Goal: Task Accomplishment & Management: Use online tool/utility

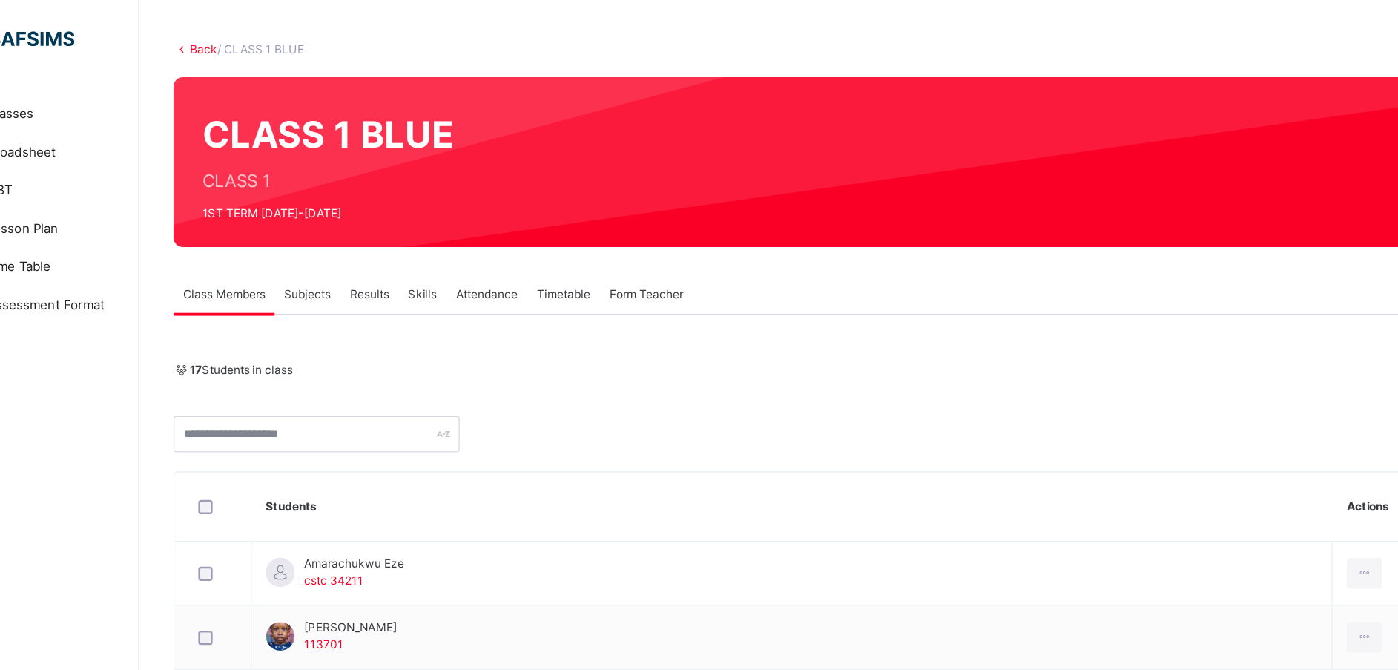
scroll to position [64, 0]
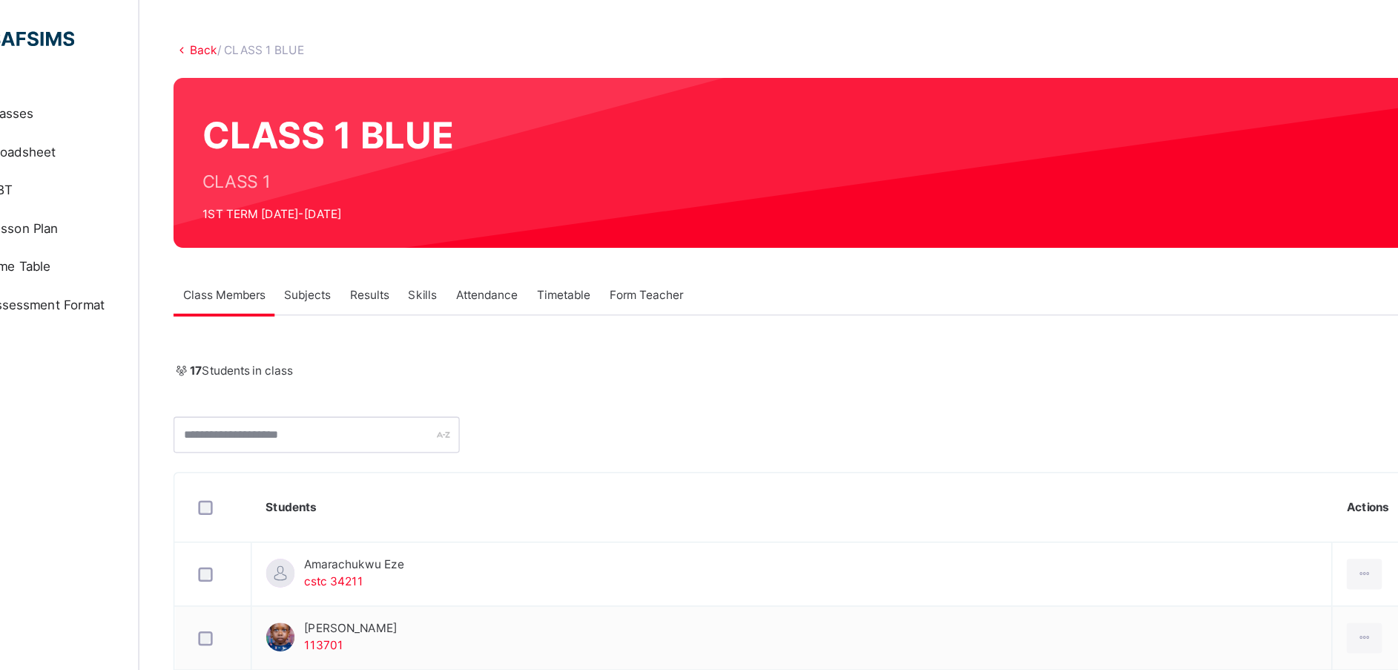
click at [455, 228] on span "Attendance" at bounding box center [448, 229] width 48 height 13
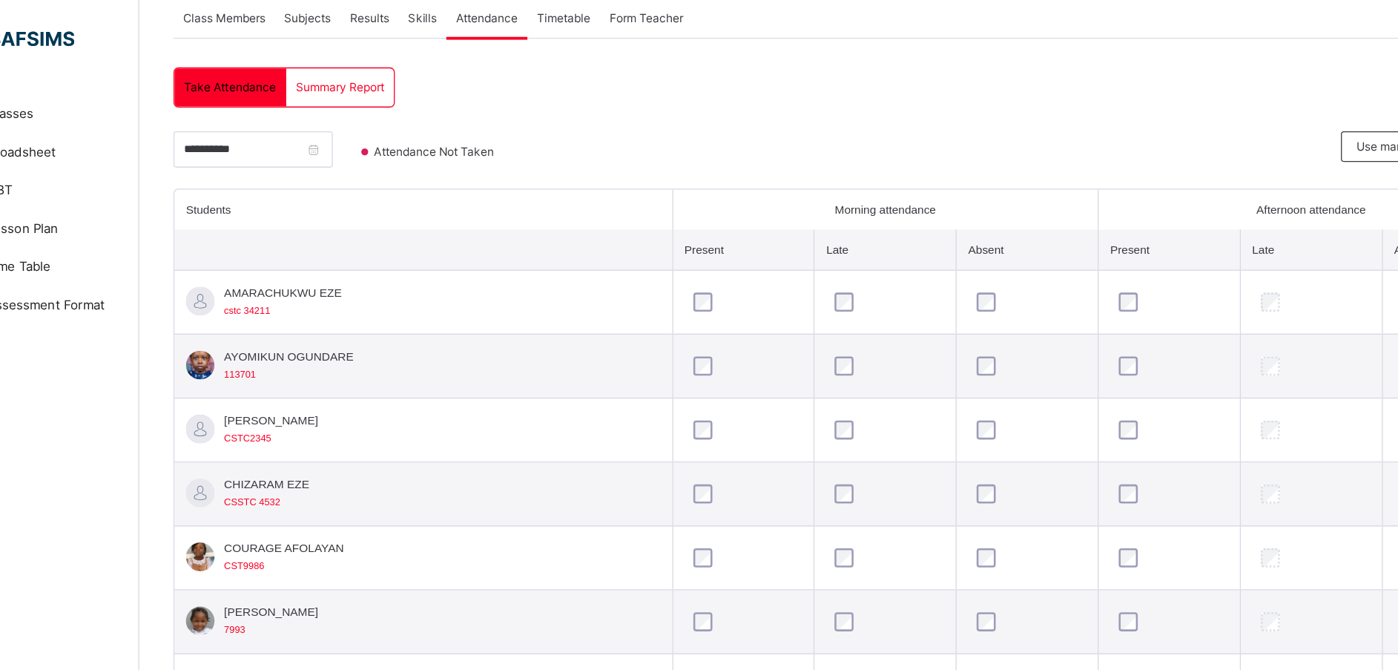
scroll to position [277, 0]
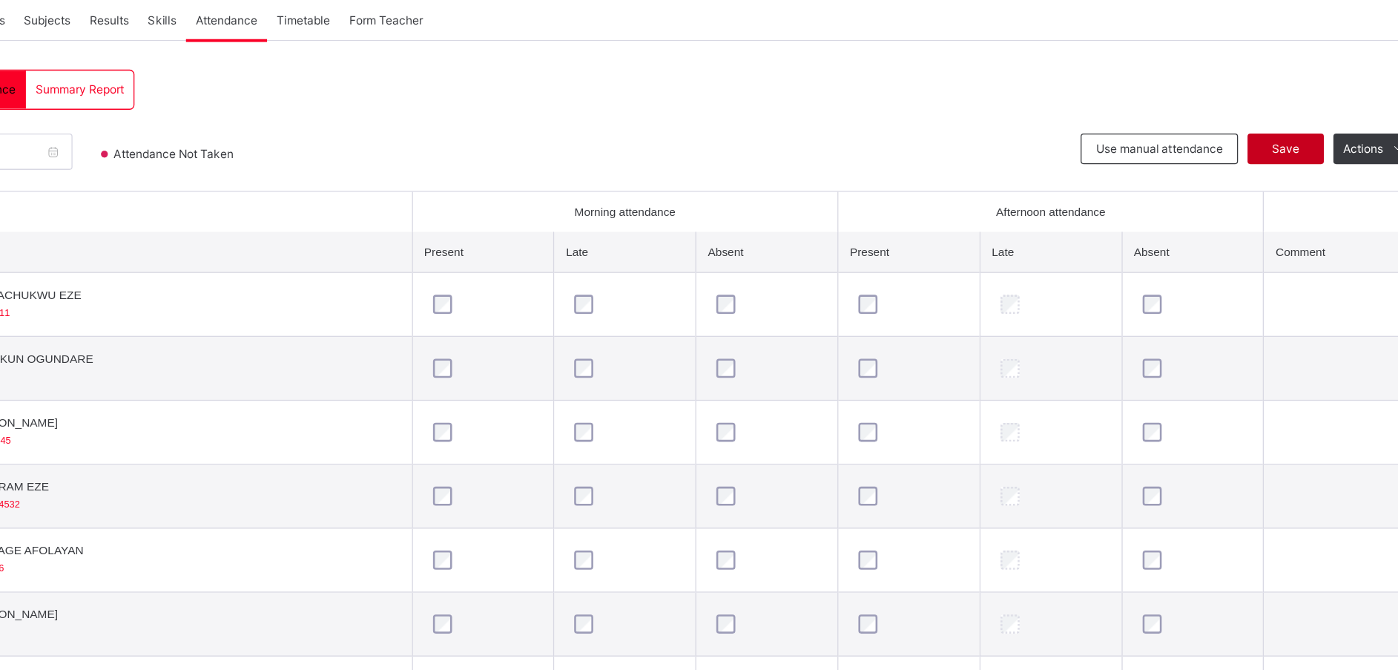
click at [1283, 116] on span "Save" at bounding box center [1272, 115] width 37 height 13
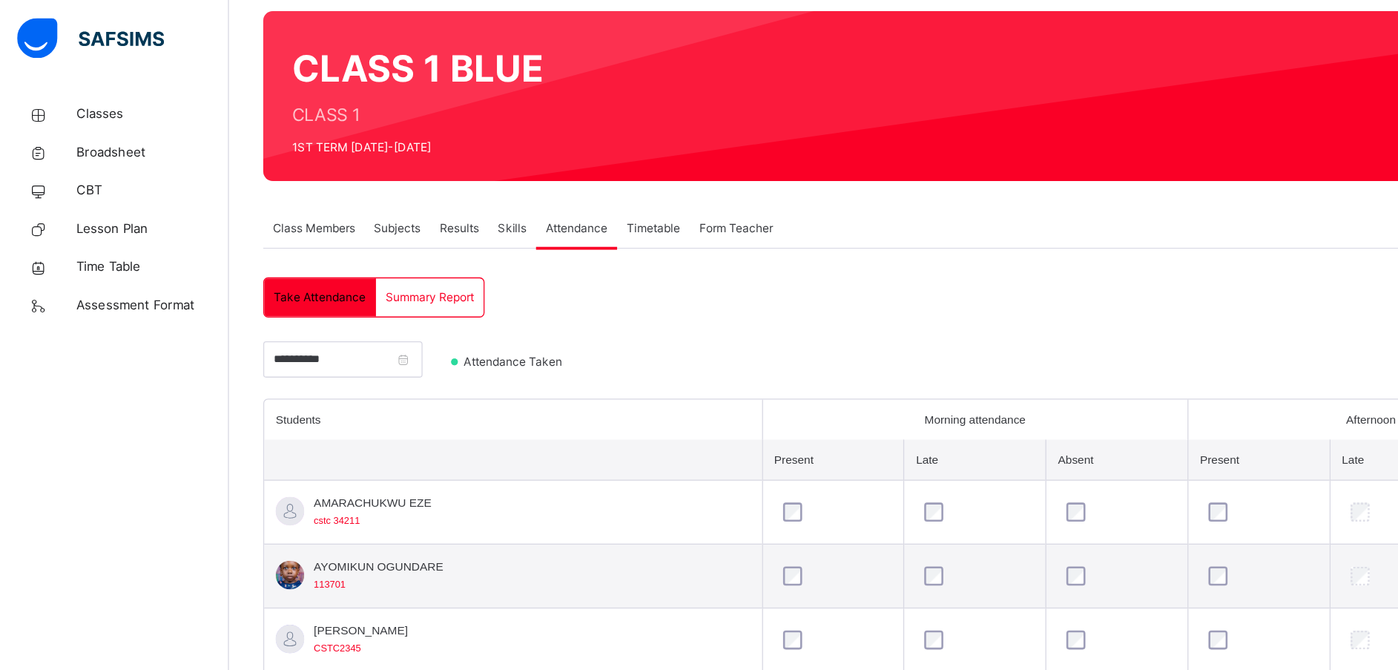
scroll to position [113, 0]
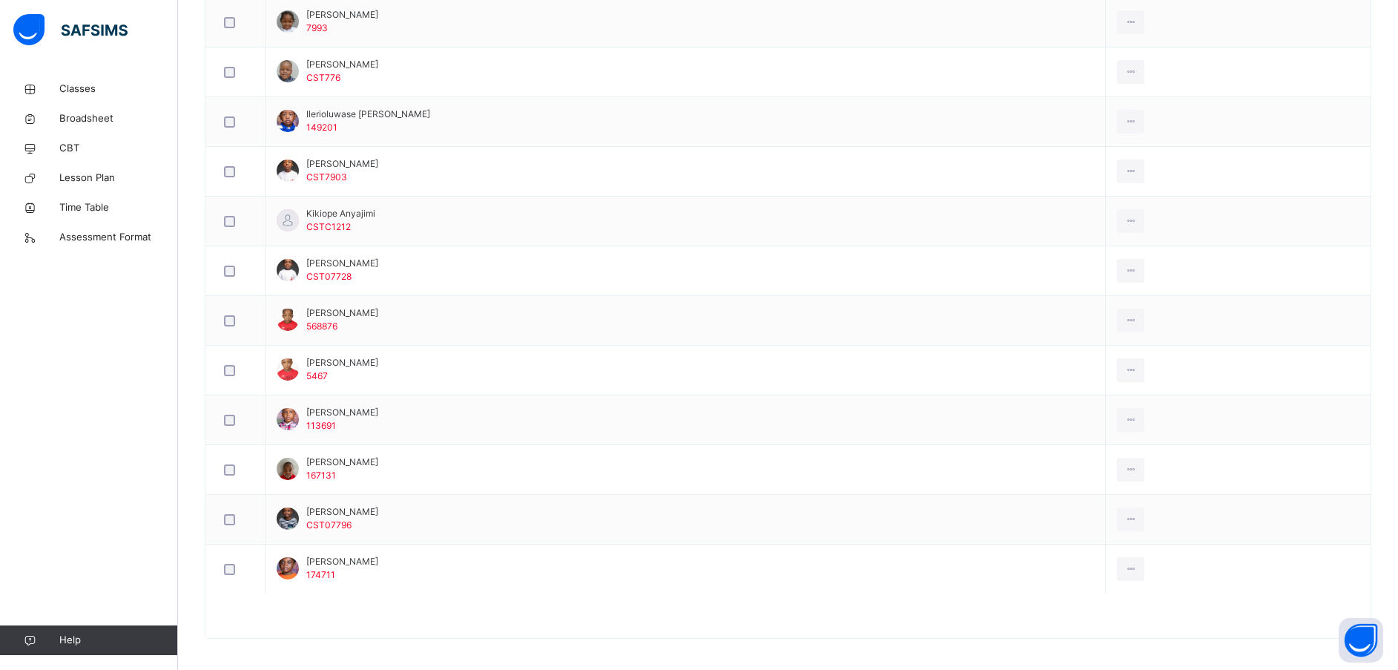
scroll to position [743, 0]
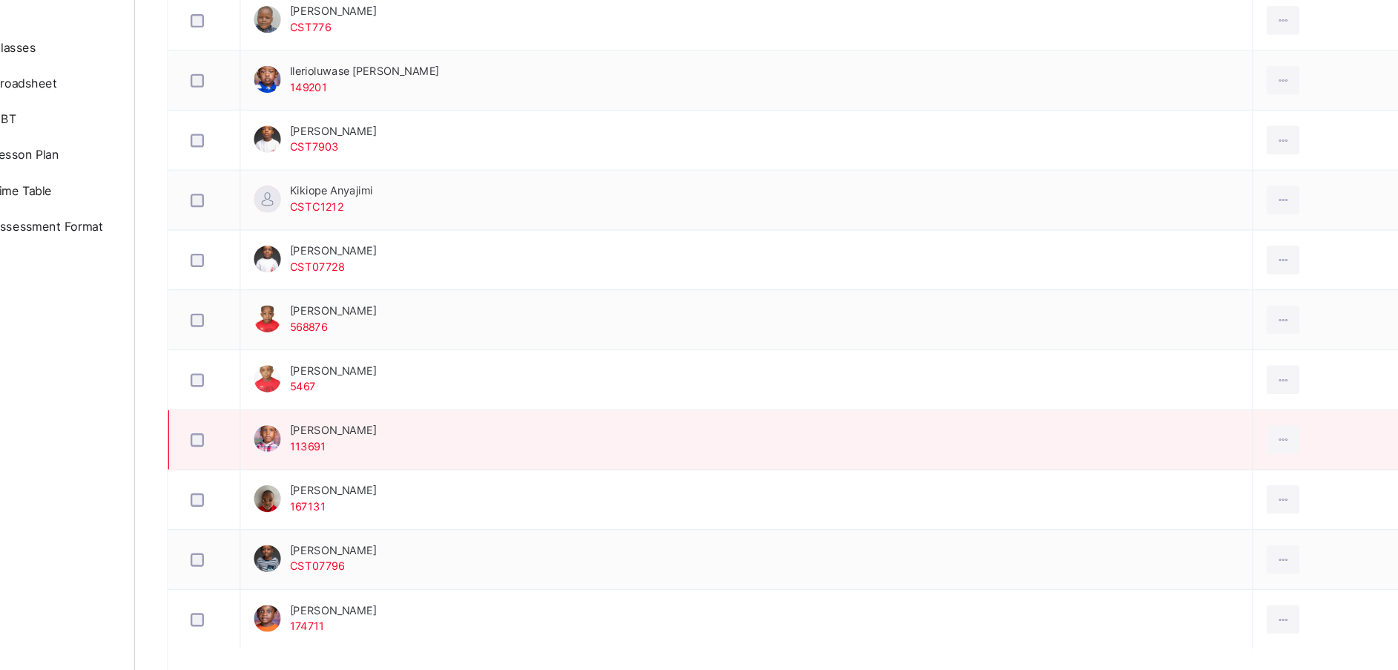
click at [217, 396] on td at bounding box center [235, 414] width 59 height 50
